Goal: Use online tool/utility: Utilize a website feature to perform a specific function

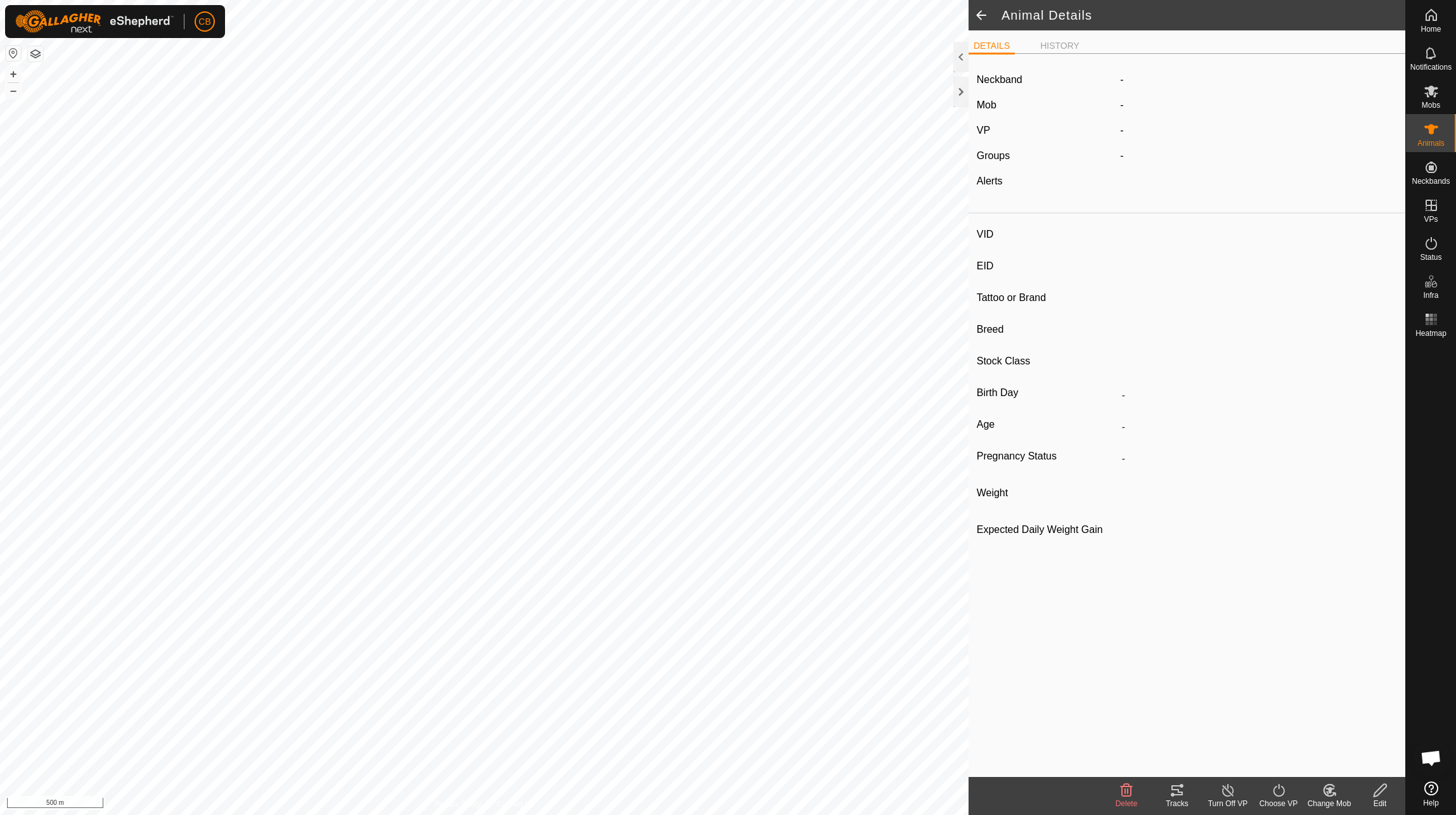
type input "19516"
type input "-"
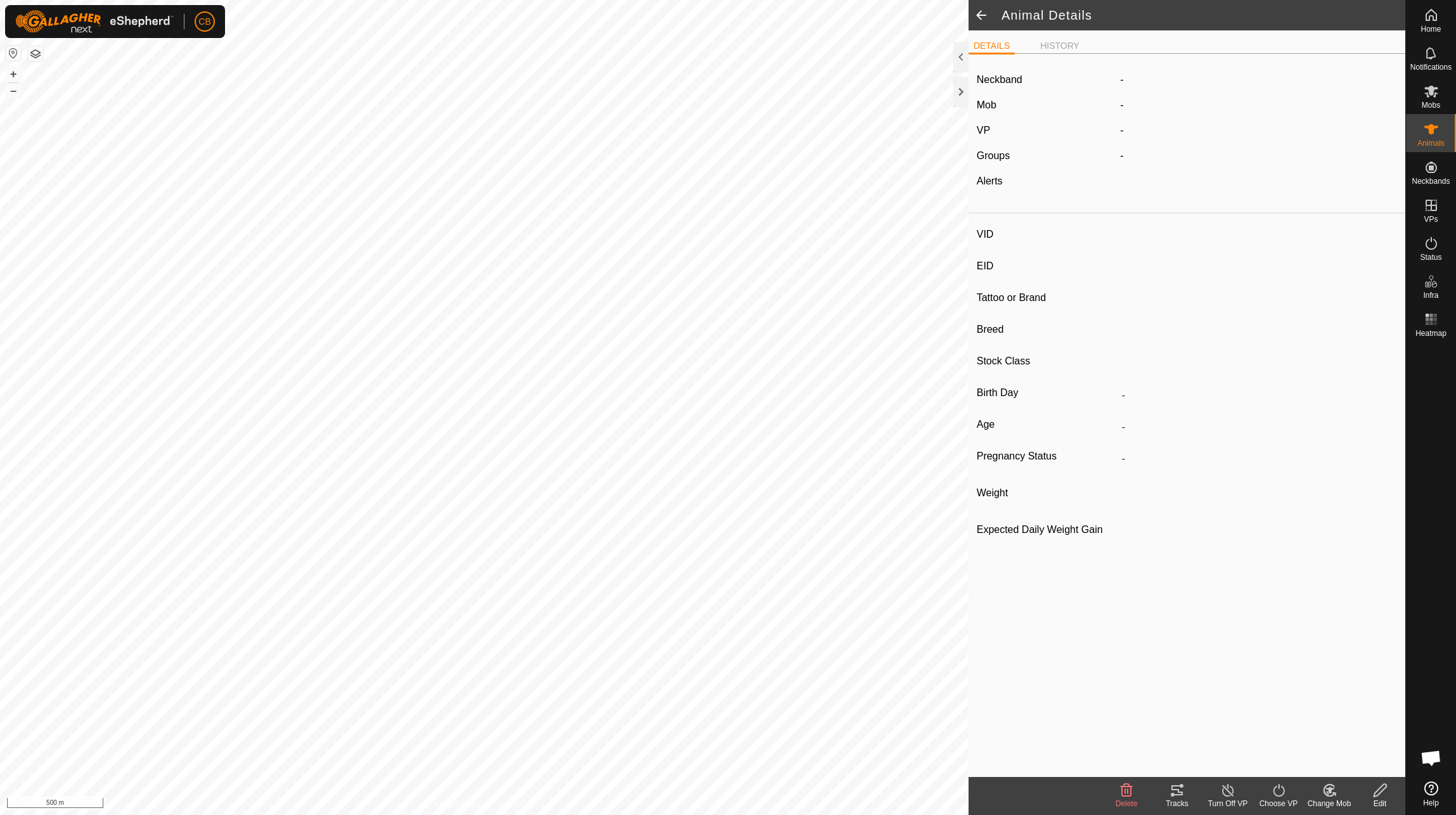
type input "-"
click at [1175, 790] on icon at bounding box center [1177, 790] width 15 height 15
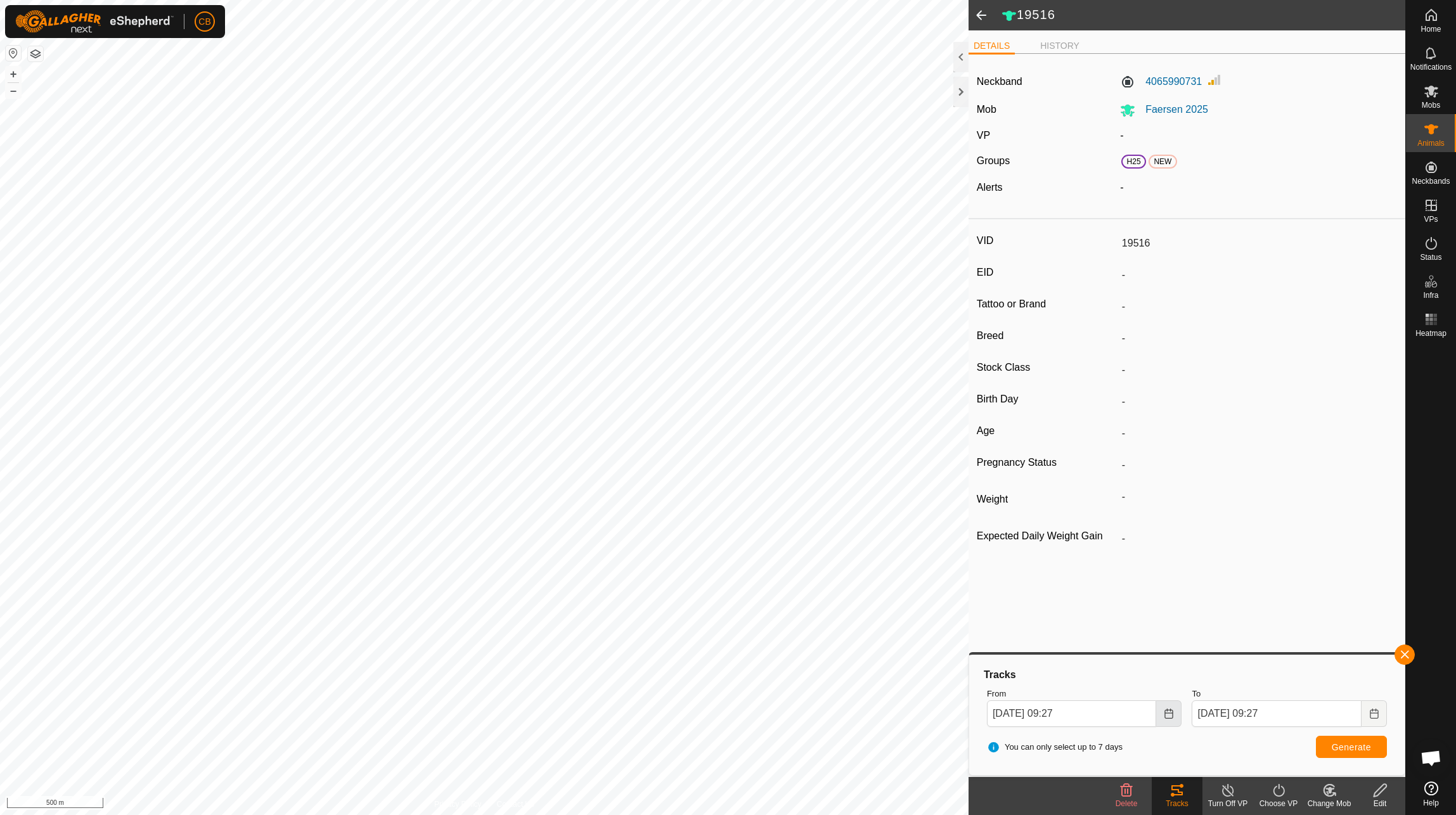
click at [1171, 718] on icon "Choose Date" at bounding box center [1168, 714] width 8 height 10
click at [1111, 573] on span "18" at bounding box center [1109, 573] width 20 height 20
type input "[DATE] 09:27"
click at [1347, 752] on span "Generate" at bounding box center [1351, 747] width 40 height 10
click at [1404, 658] on button "button" at bounding box center [1404, 654] width 20 height 20
